Goal: Find specific page/section: Find specific page/section

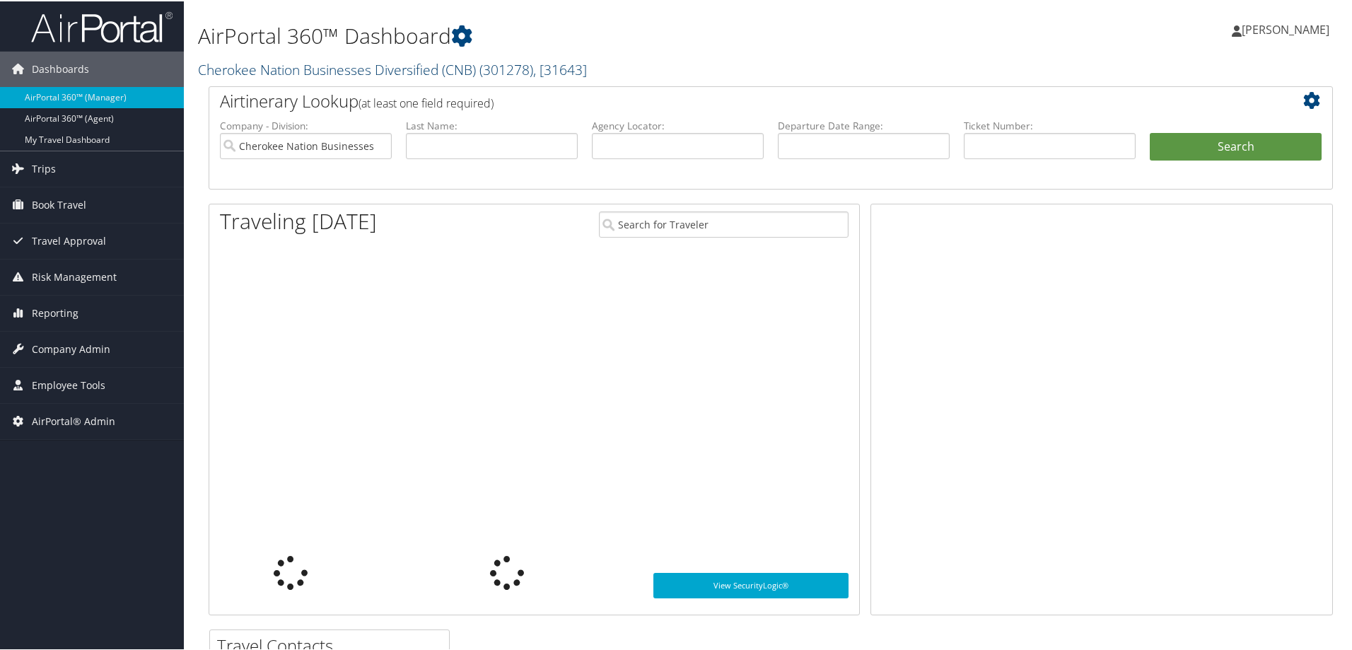
click at [258, 72] on link "Cherokee Nation Businesses Diversified (CNB) ( 301278 ) , [ 31643 ]" at bounding box center [392, 68] width 389 height 19
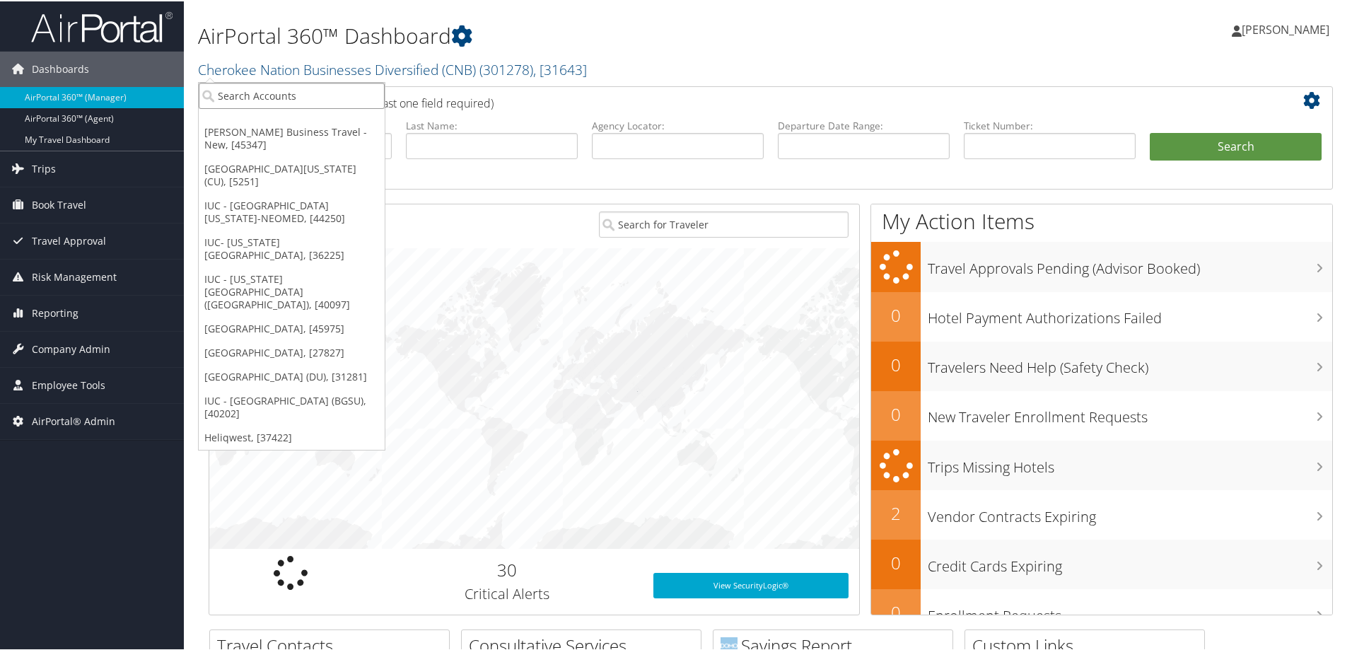
click at [269, 103] on input "search" at bounding box center [292, 94] width 186 height 26
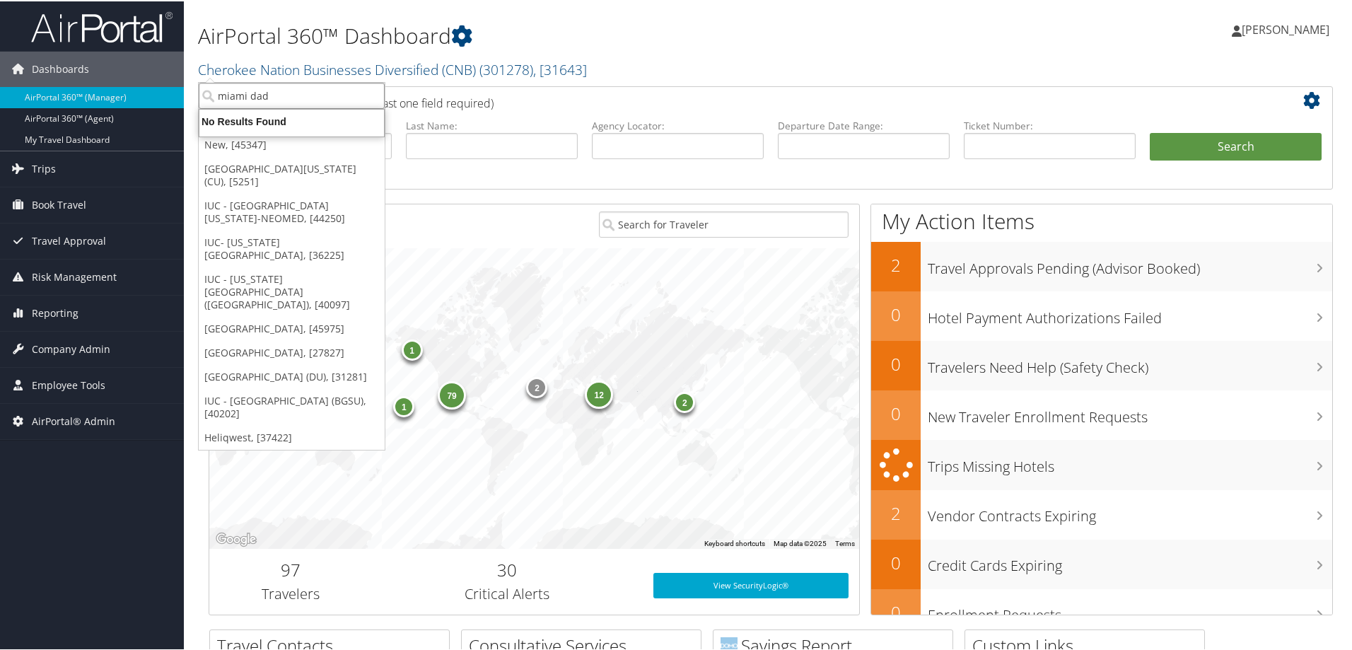
type input "miami dade"
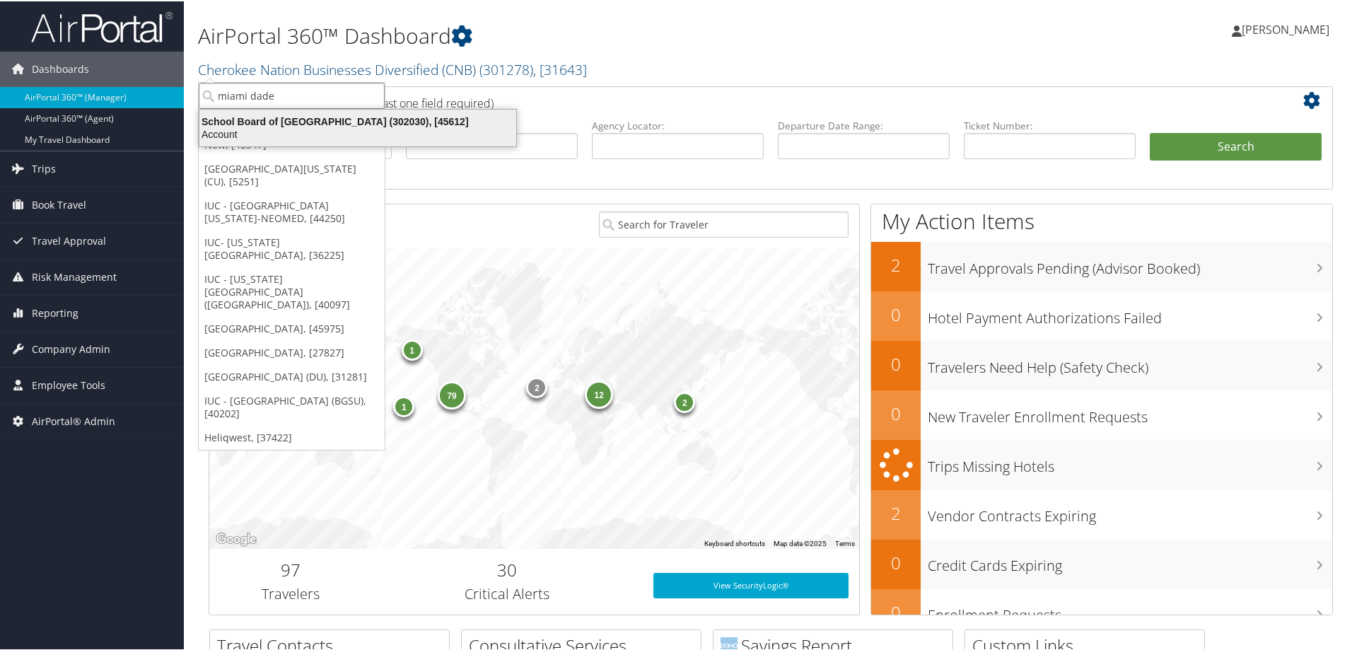
click at [301, 126] on div "School Board of Miami Dade County (302030), [45612]" at bounding box center [358, 120] width 334 height 13
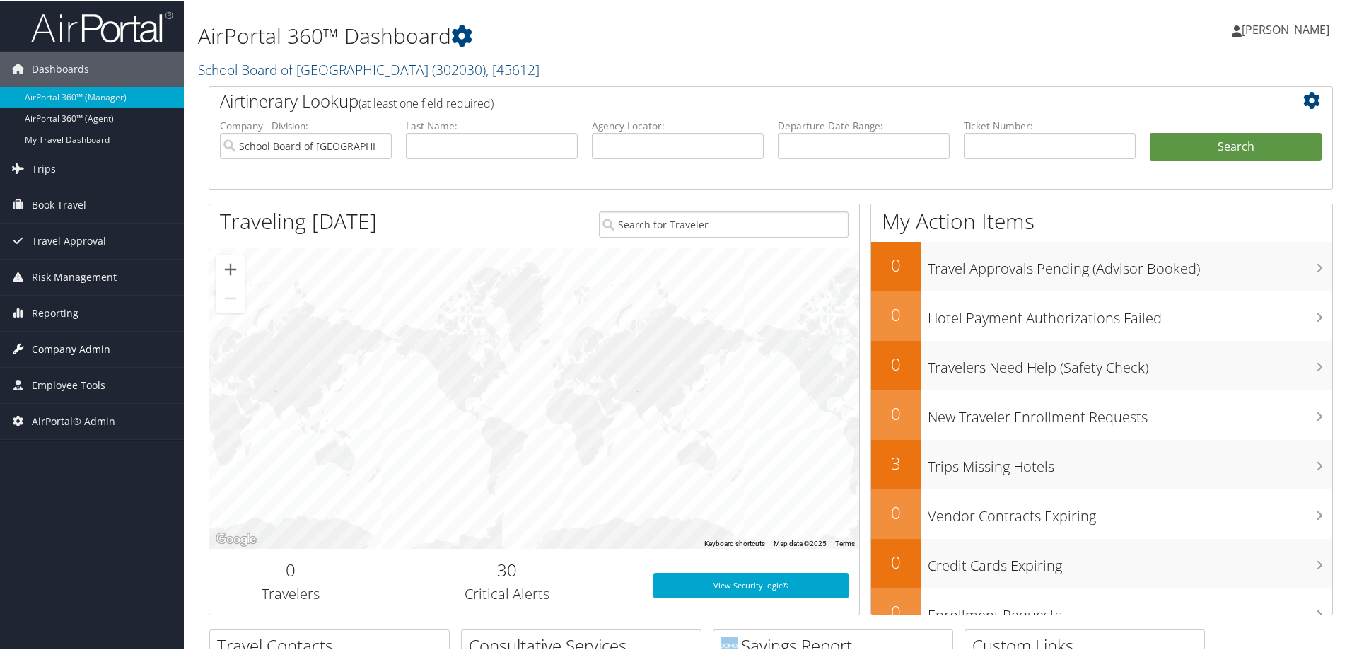
click at [92, 334] on span "Company Admin" at bounding box center [71, 347] width 78 height 35
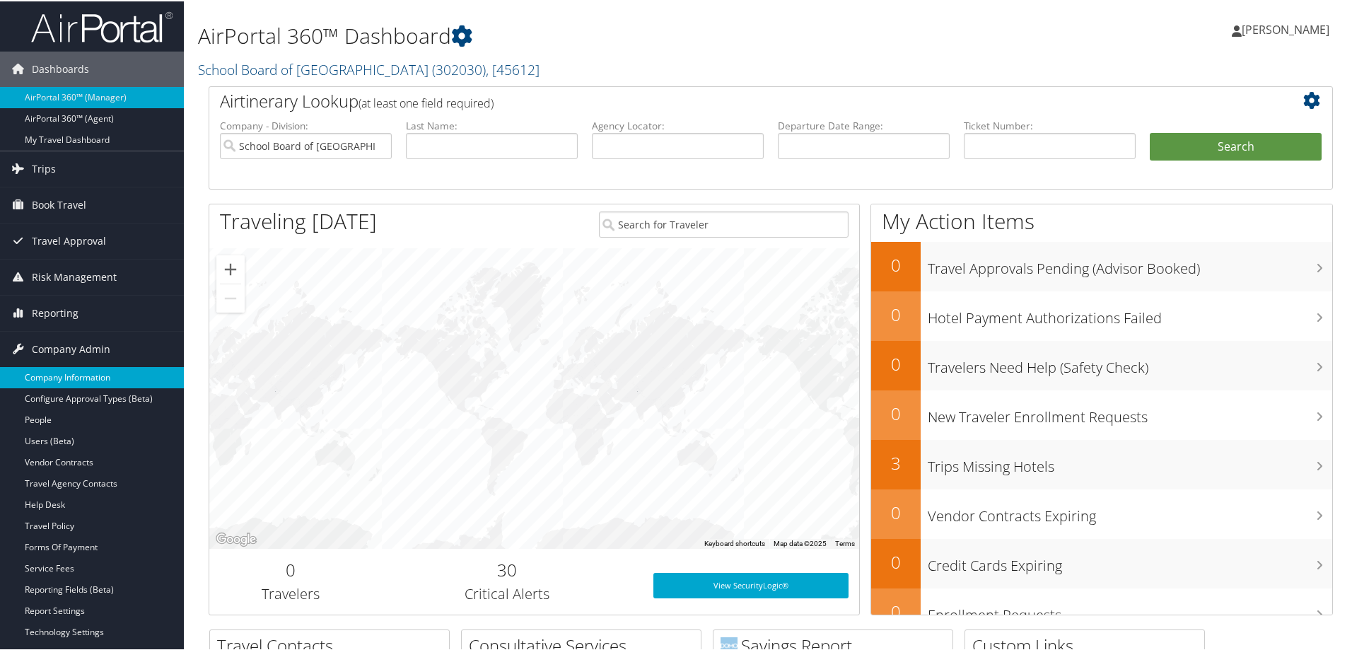
click at [105, 373] on link "Company Information" at bounding box center [92, 375] width 184 height 21
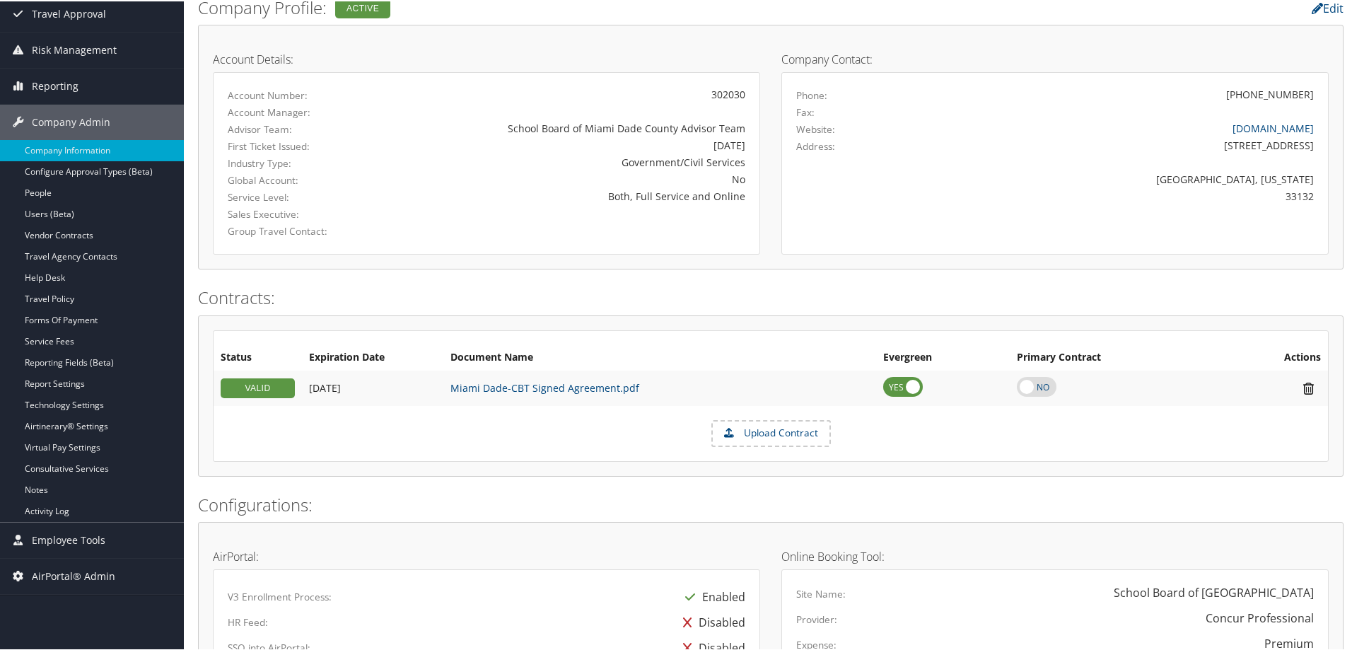
scroll to position [131, 0]
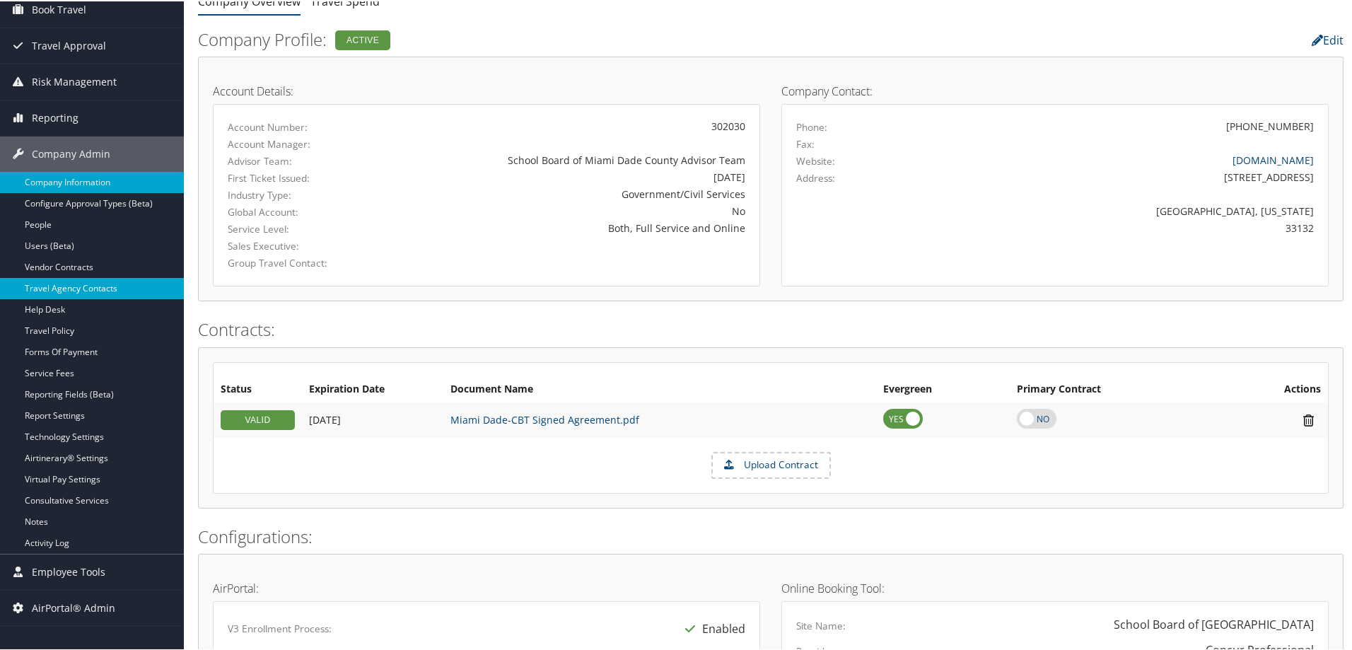
click at [110, 287] on link "Travel Agency Contacts" at bounding box center [92, 286] width 184 height 21
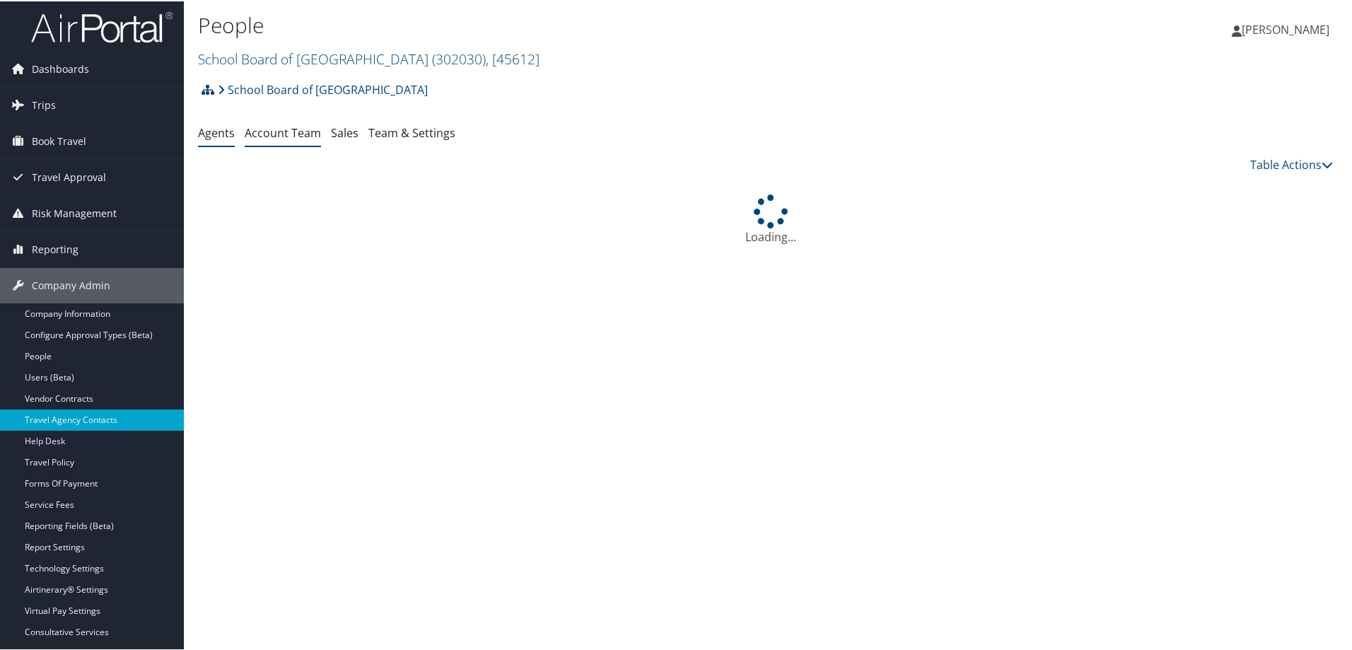
click at [277, 134] on link "Account Team" at bounding box center [283, 132] width 76 height 16
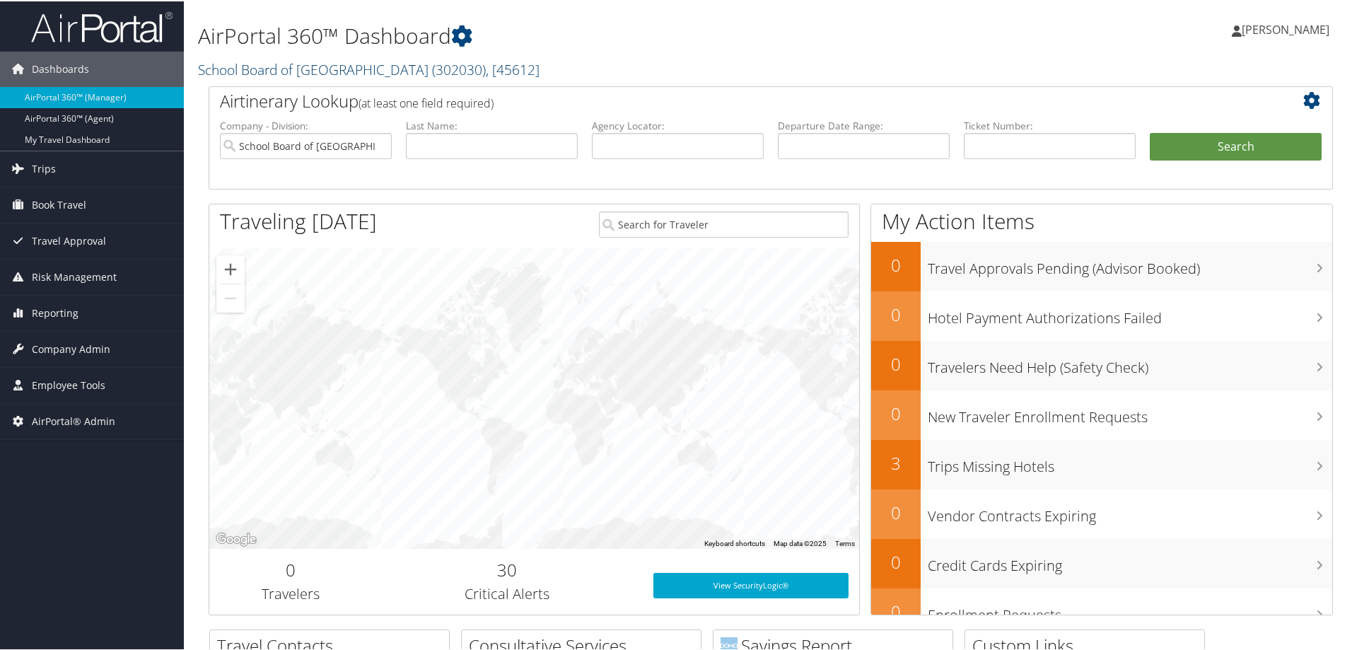
click at [306, 74] on link "School Board of Miami Dade County ( 302030 ) , [ 45612 ]" at bounding box center [368, 68] width 341 height 19
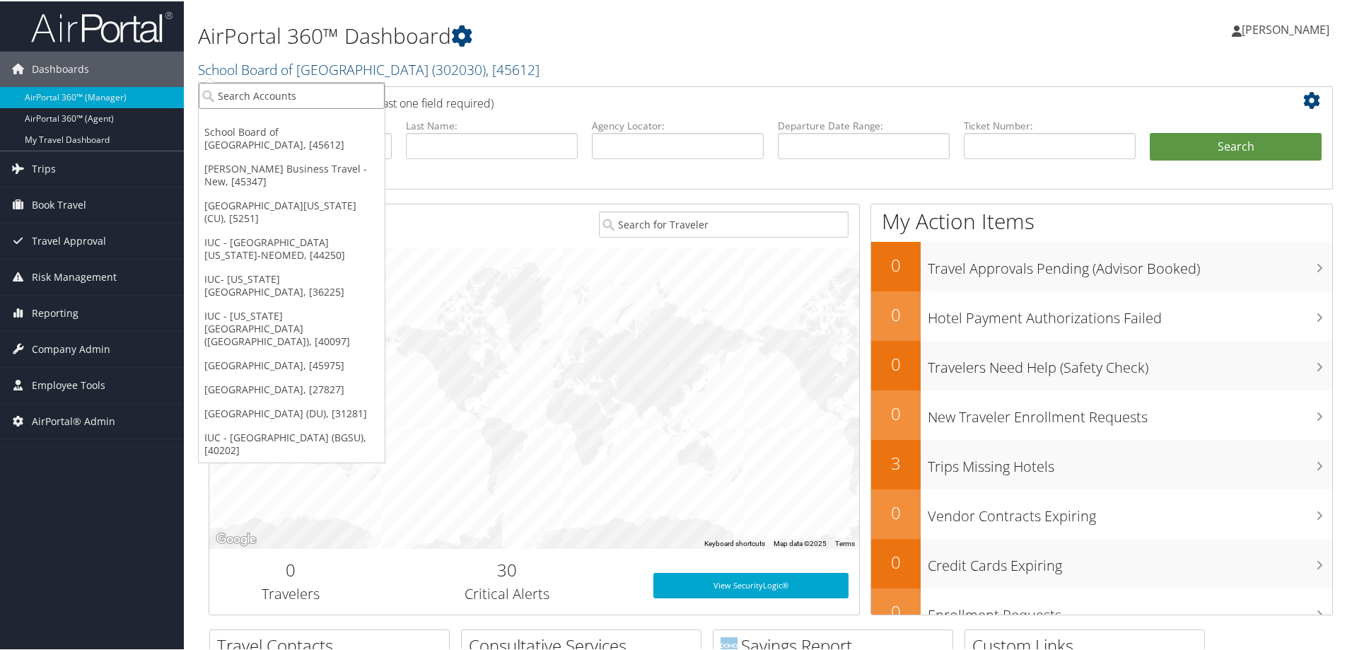
click at [300, 81] on ul "School Board of Miami Dade County, [45612] Christopherson Business Travel - New…" at bounding box center [291, 271] width 187 height 381
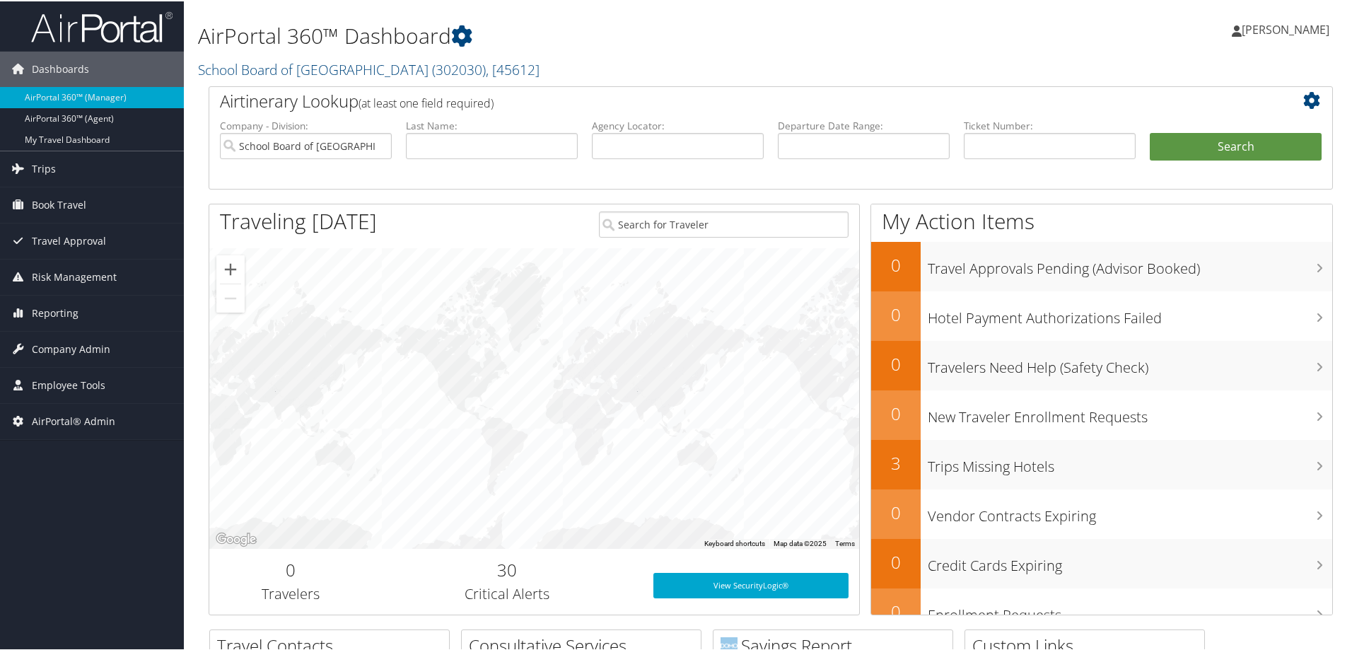
click at [300, 78] on small "School Board of Miami Dade County ( 302030 ) , [ 45612 ]" at bounding box center [368, 68] width 341 height 19
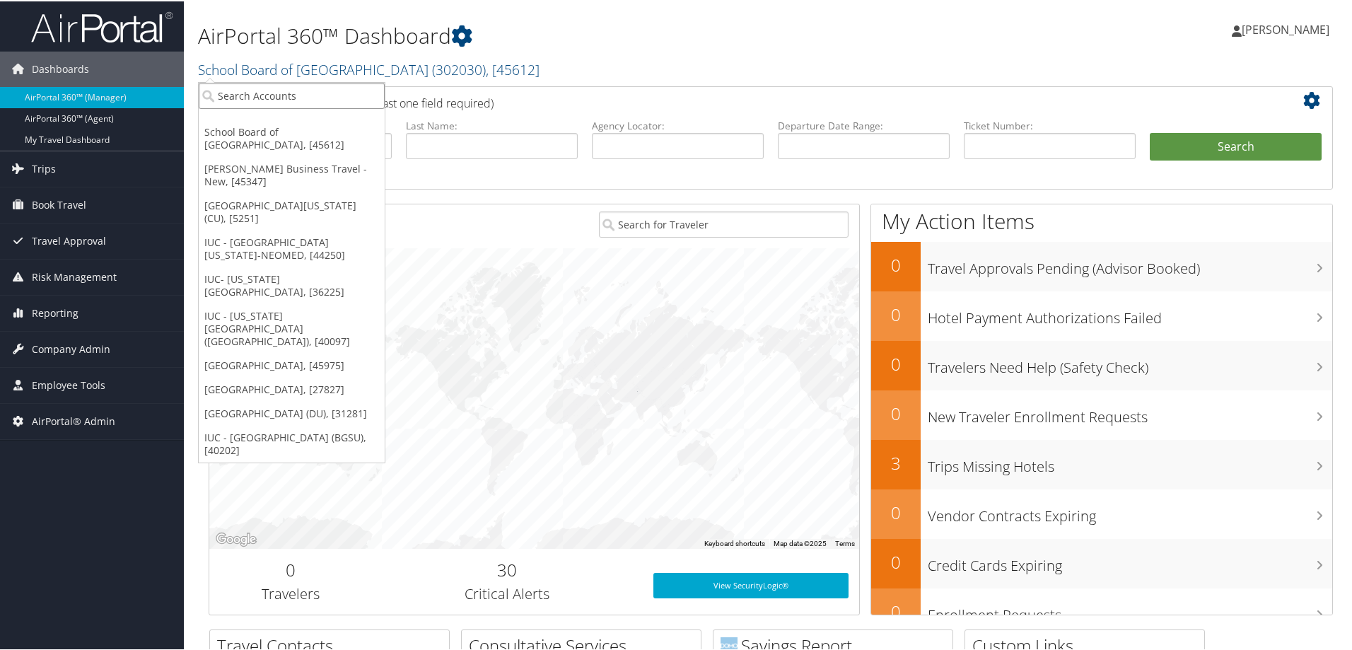
click at [300, 93] on input "search" at bounding box center [292, 94] width 186 height 26
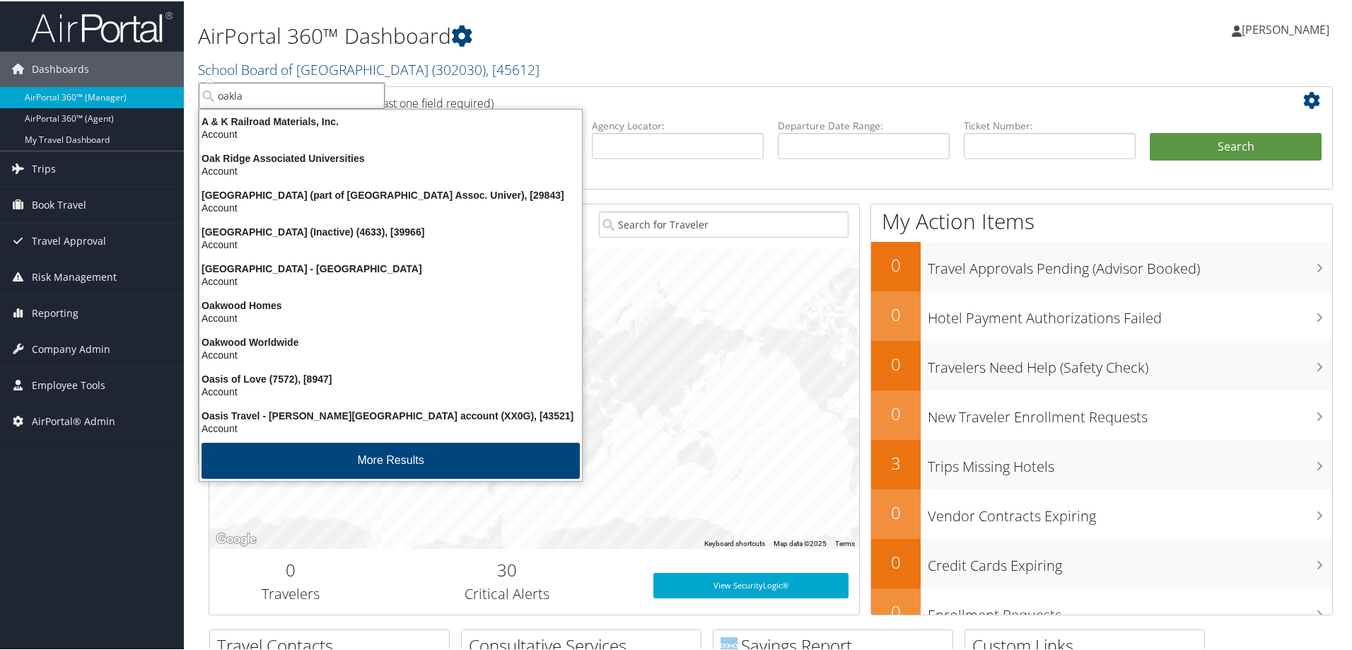
type input "oaklan"
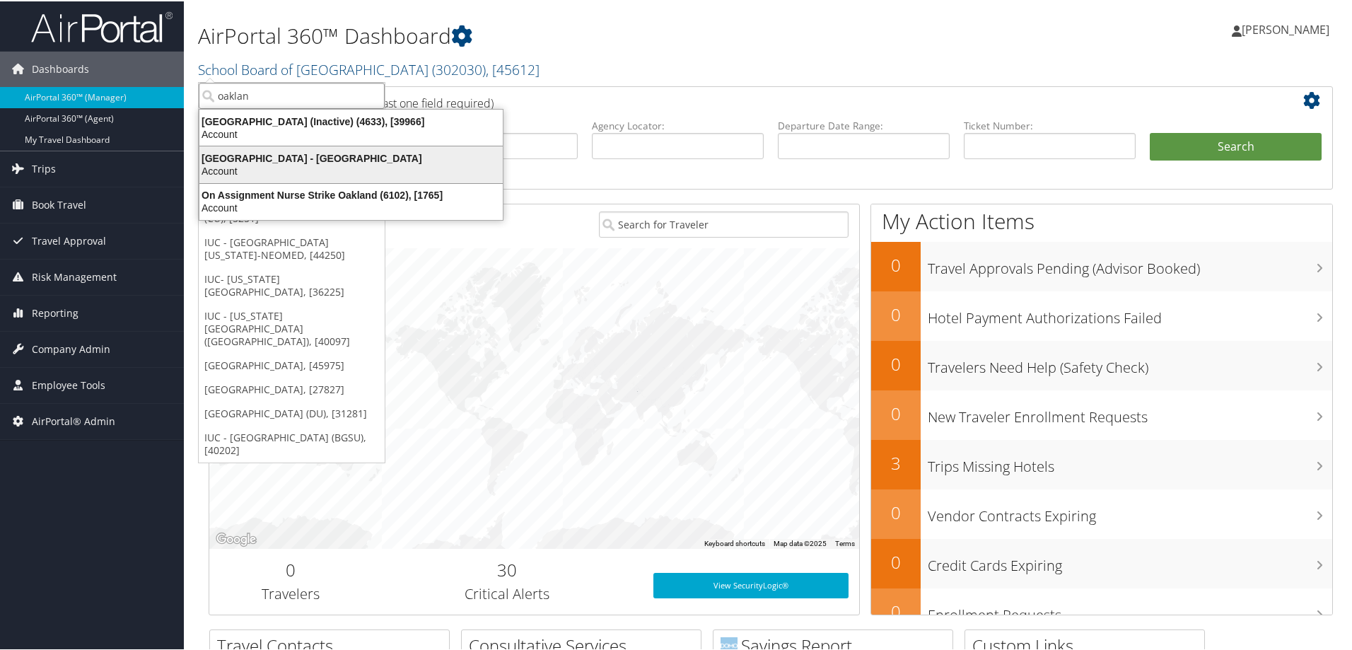
click at [279, 166] on div "Account" at bounding box center [351, 169] width 320 height 13
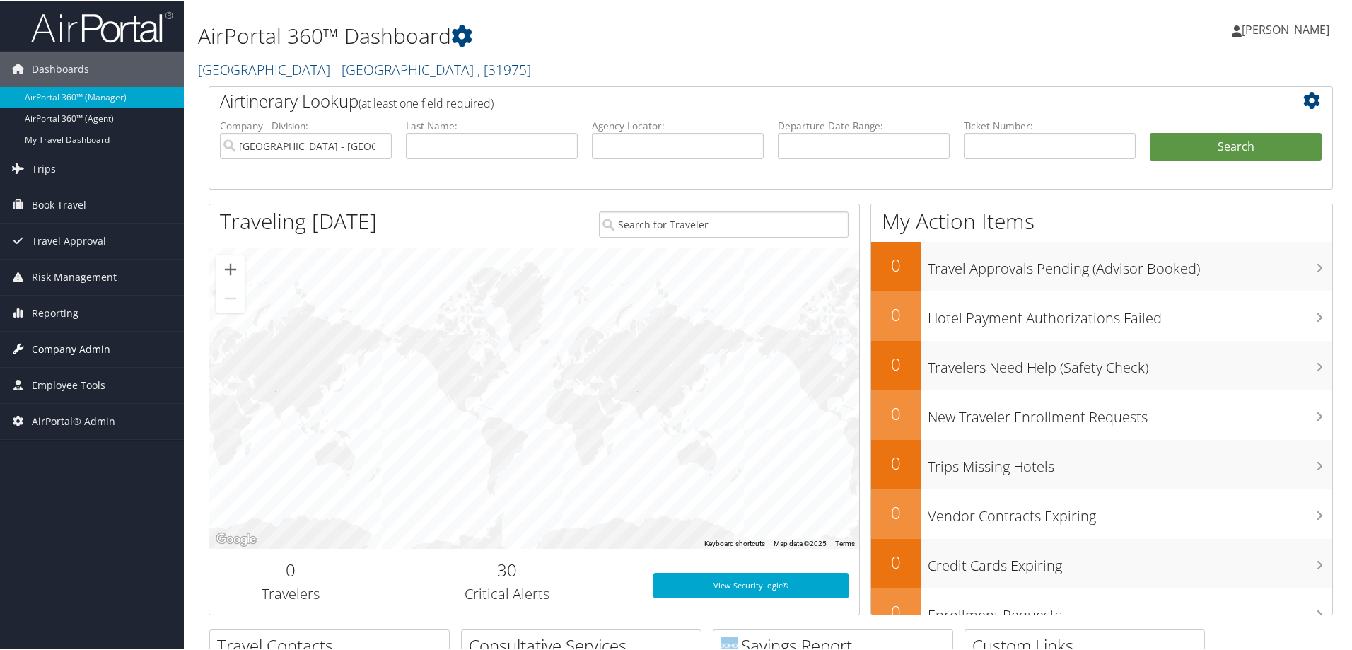
click at [96, 353] on span "Company Admin" at bounding box center [71, 347] width 78 height 35
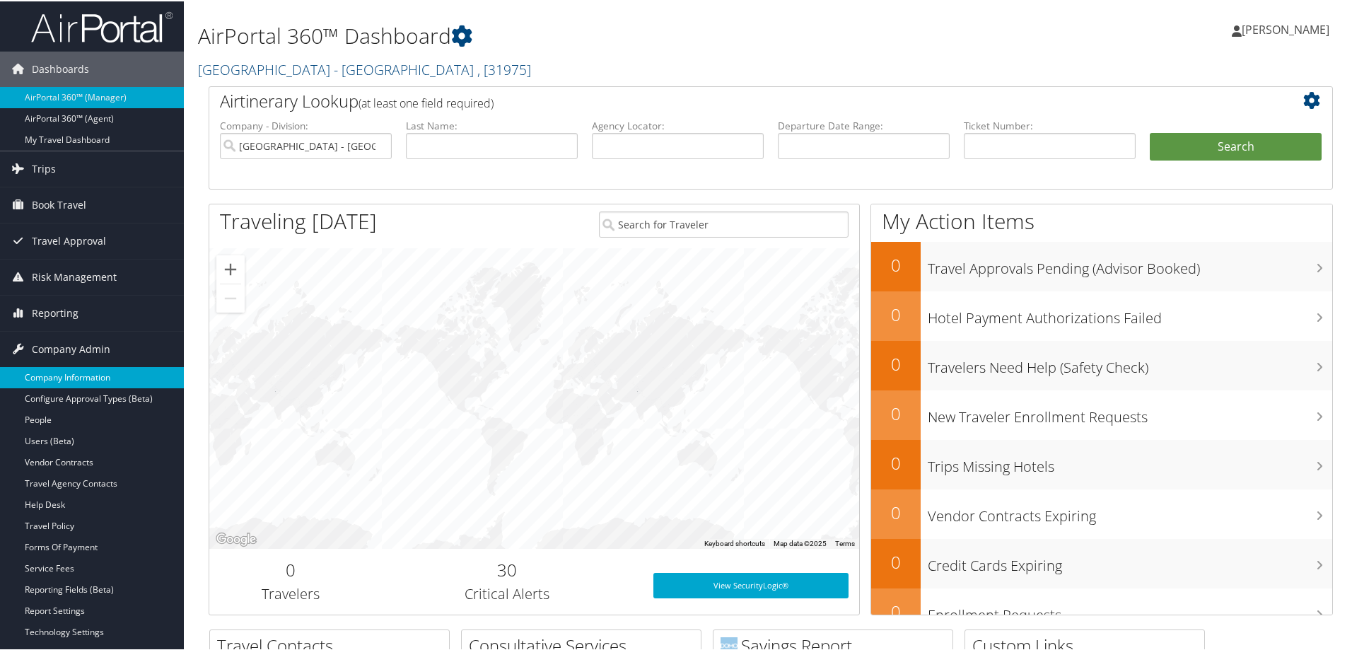
click at [103, 381] on link "Company Information" at bounding box center [92, 375] width 184 height 21
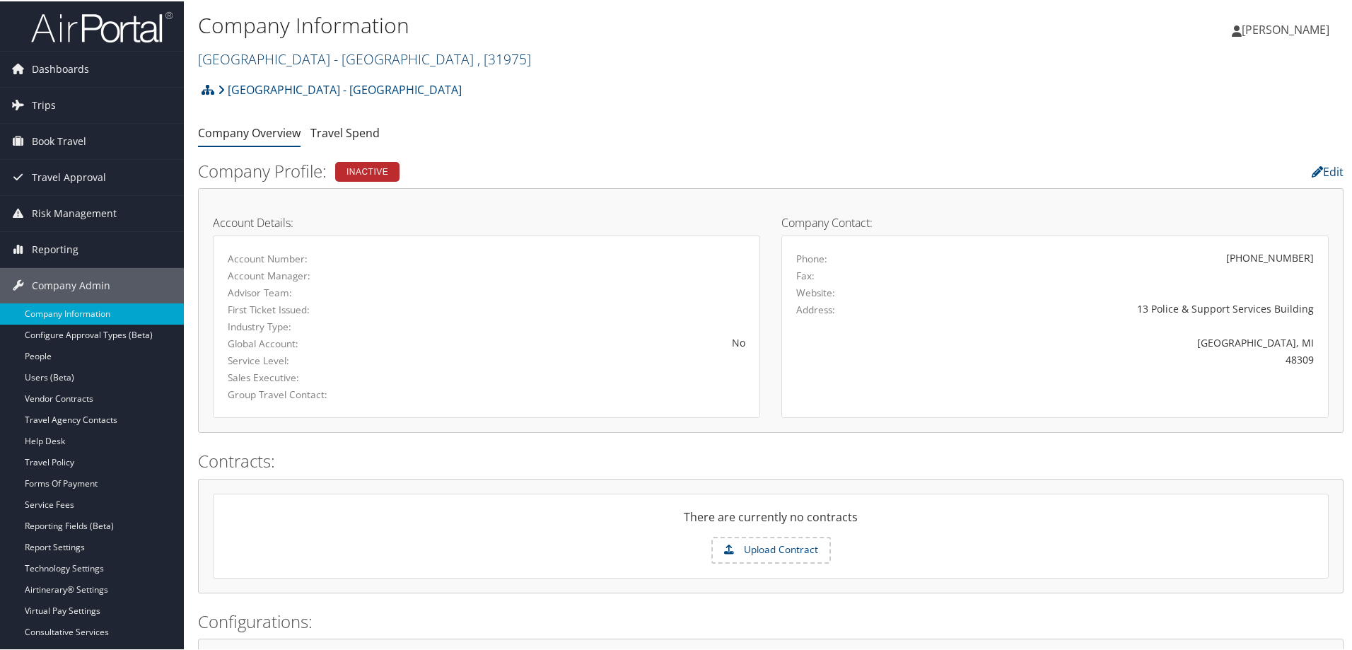
click at [291, 61] on link "[GEOGRAPHIC_DATA] - [GEOGRAPHIC_DATA] , [ 31975 ]" at bounding box center [364, 57] width 333 height 19
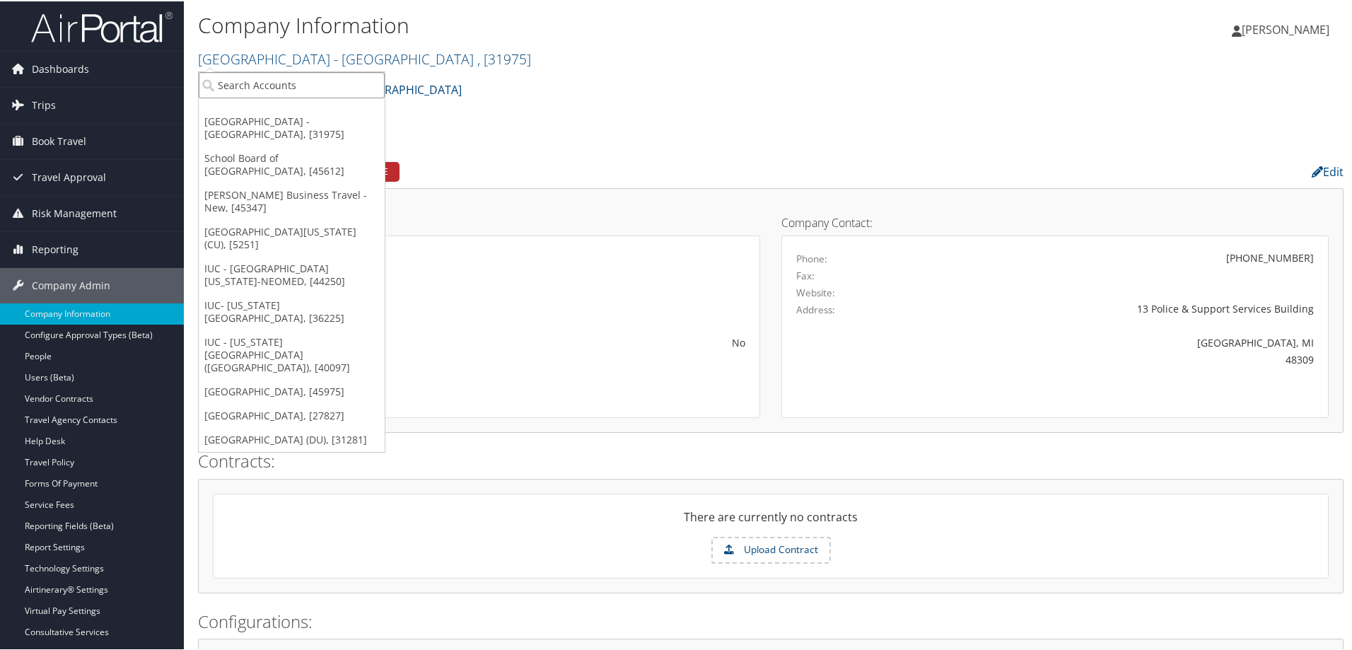
click at [302, 87] on input "search" at bounding box center [292, 84] width 186 height 26
type input "[GEOGRAPHIC_DATA]"
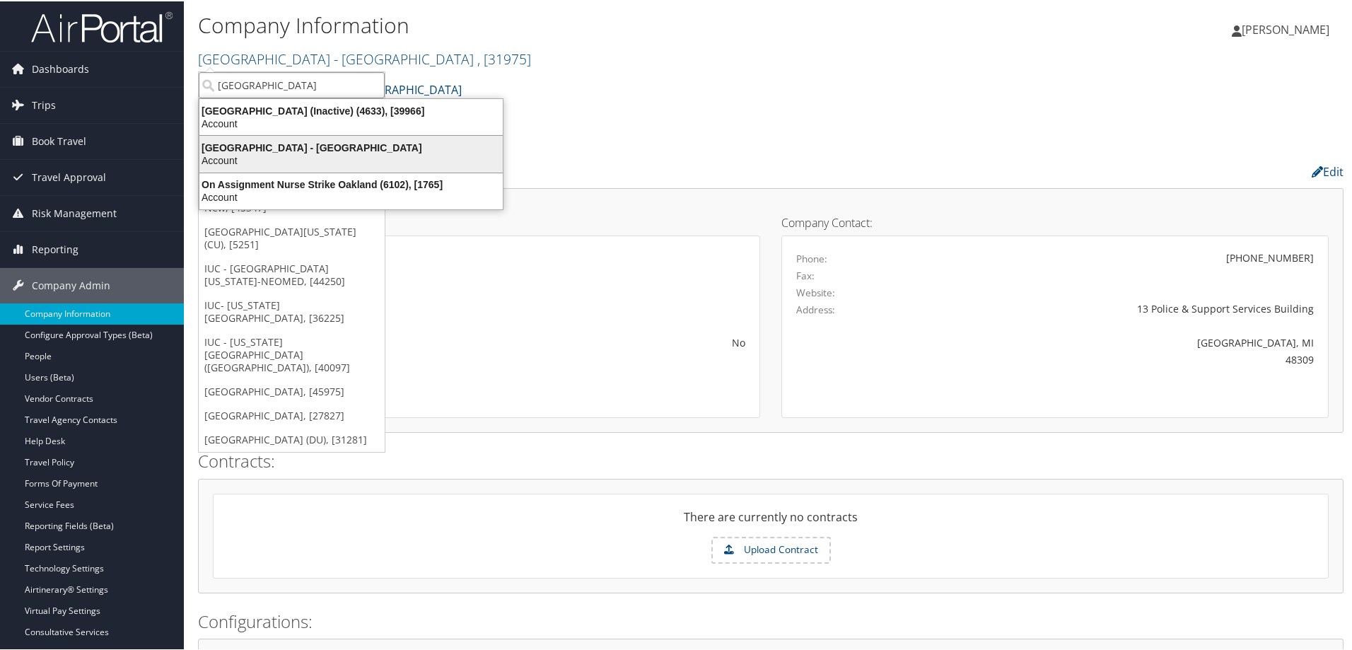
click at [322, 144] on div "[GEOGRAPHIC_DATA] - [GEOGRAPHIC_DATA]" at bounding box center [351, 146] width 320 height 13
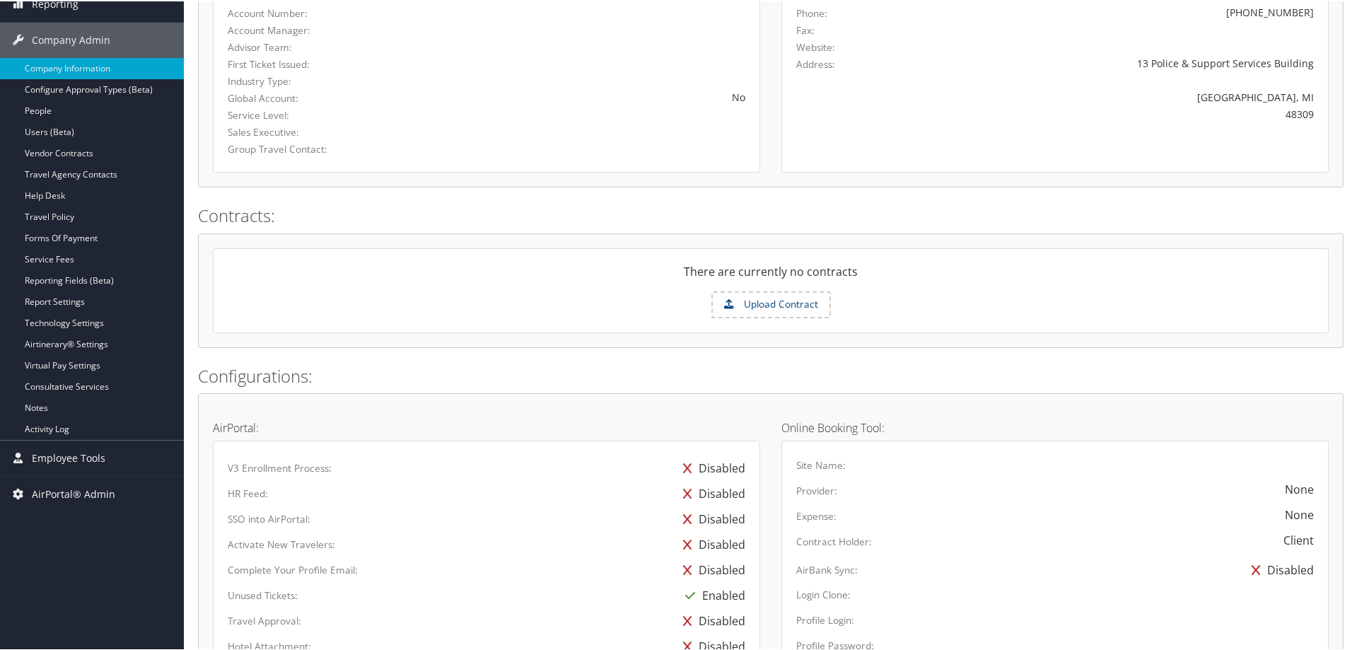
scroll to position [283, 0]
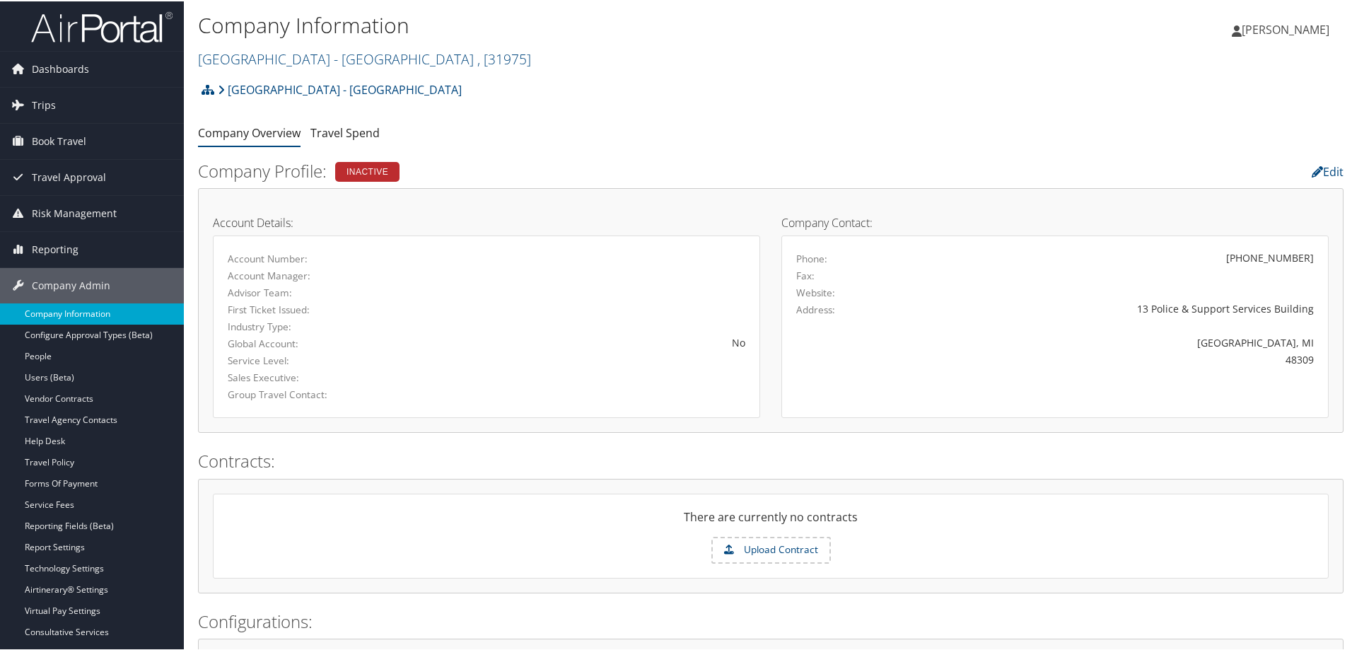
click at [127, 317] on link "Company Information" at bounding box center [92, 312] width 184 height 21
